Goal: Book appointment/travel/reservation

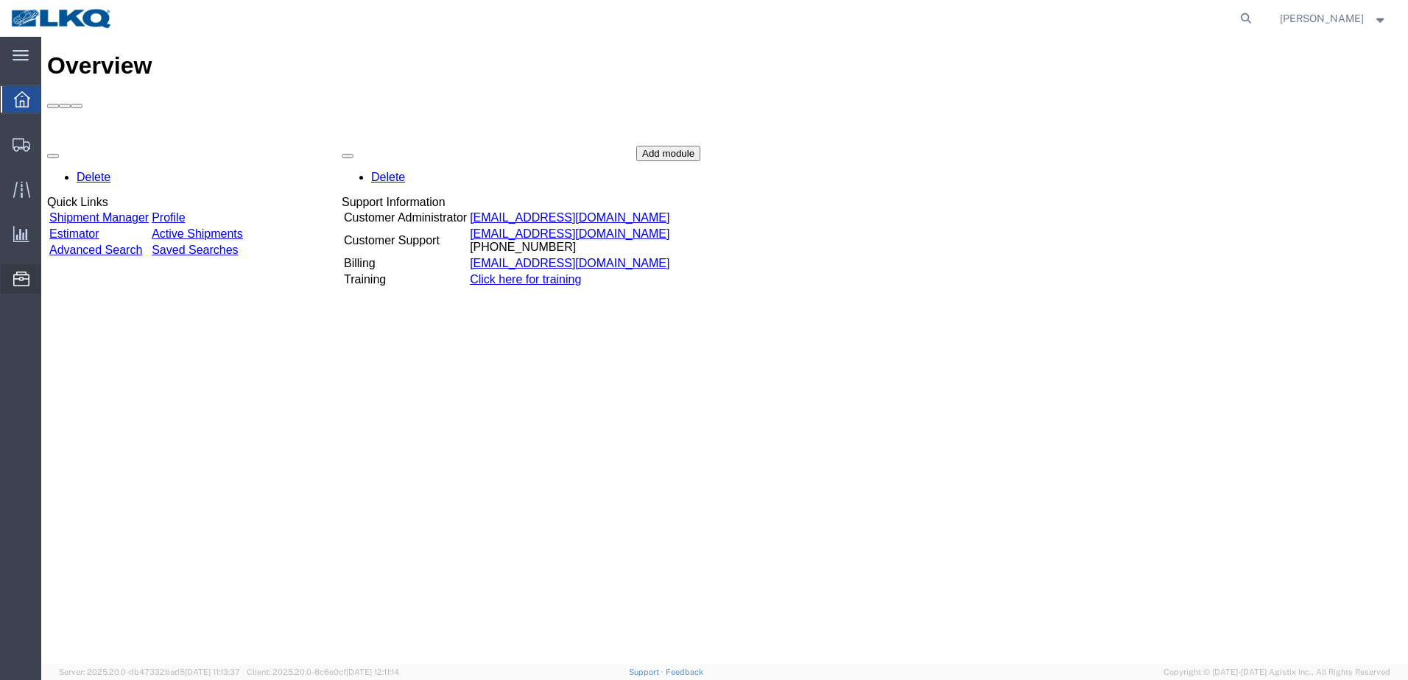
click at [0, 0] on span "Location Appointment" at bounding box center [0, 0] width 0 height 0
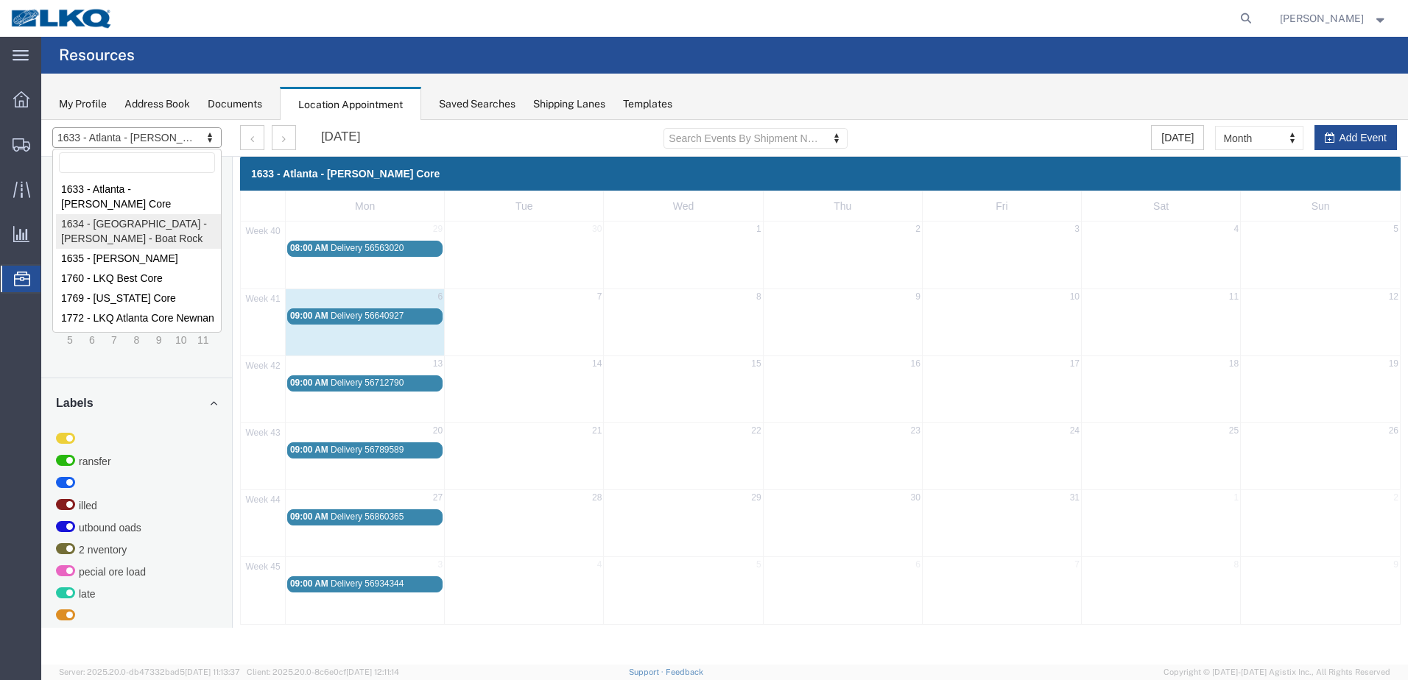
select select "28712"
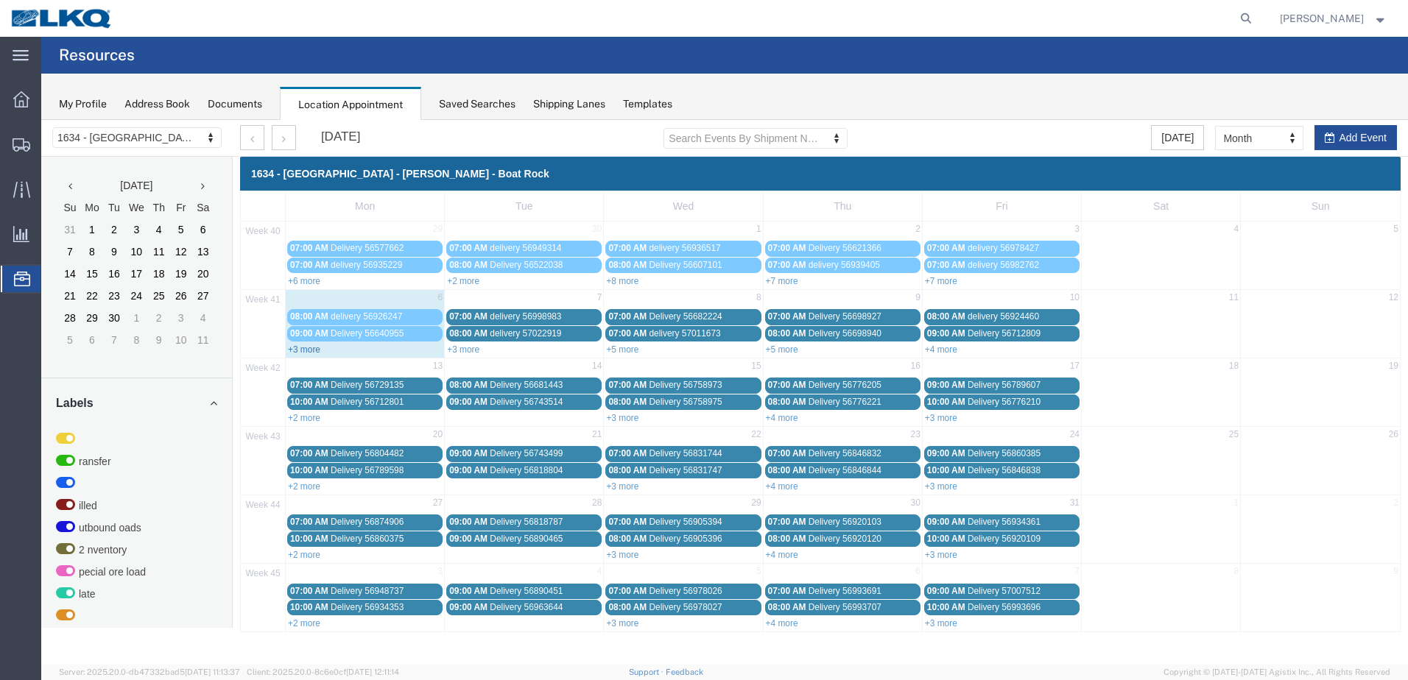
click at [309, 345] on link "+3 more" at bounding box center [304, 350] width 32 height 10
